Goal: Task Accomplishment & Management: Book appointment/travel/reservation

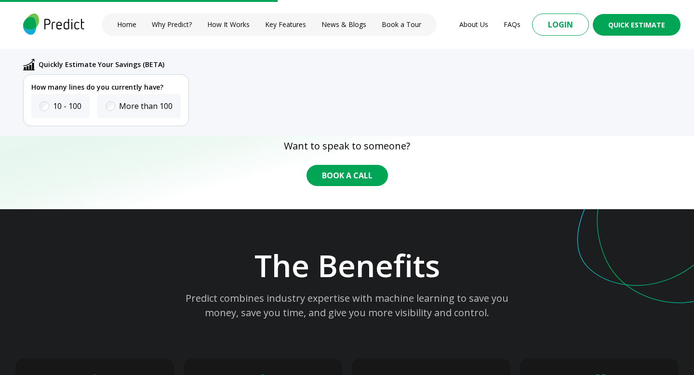
scroll to position [1542, 0]
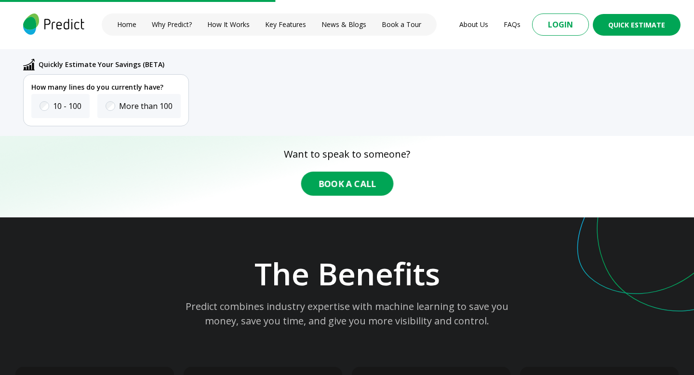
click at [338, 175] on button "Book A Call" at bounding box center [347, 184] width 93 height 24
